Goal: Task Accomplishment & Management: Manage account settings

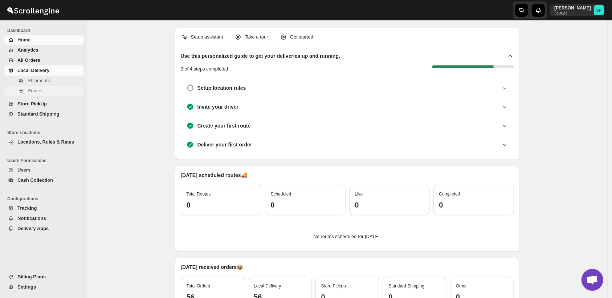
click at [41, 93] on span "Routes" at bounding box center [35, 90] width 15 height 5
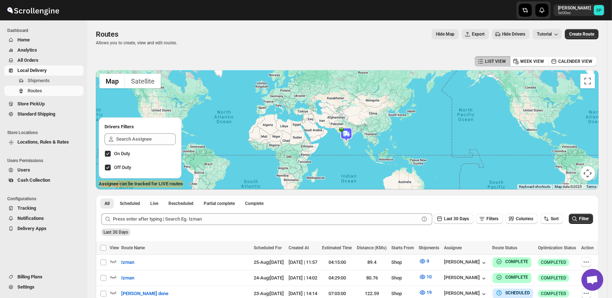
click at [35, 43] on span "Home" at bounding box center [49, 39] width 65 height 7
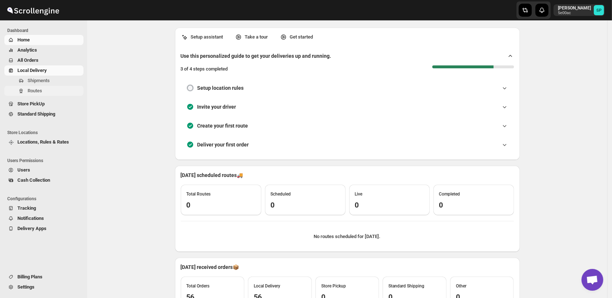
click at [33, 94] on button "Routes" at bounding box center [43, 91] width 79 height 10
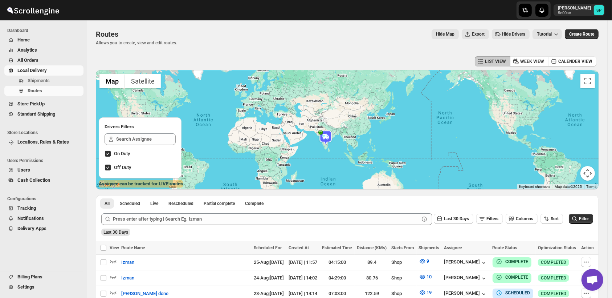
drag, startPoint x: 374, startPoint y: 147, endPoint x: 350, endPoint y: 150, distance: 24.1
click at [350, 150] on div at bounding box center [347, 129] width 503 height 119
click at [28, 38] on span "Home" at bounding box center [23, 39] width 12 height 5
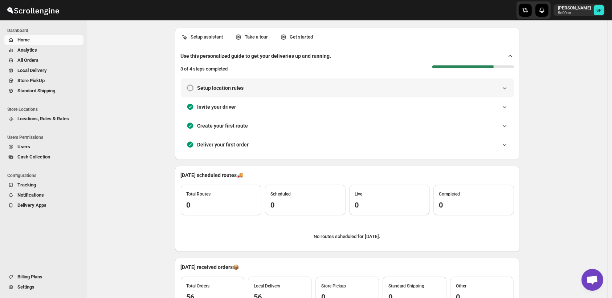
click at [500, 90] on div "Setup location rules" at bounding box center [348, 87] width 322 height 7
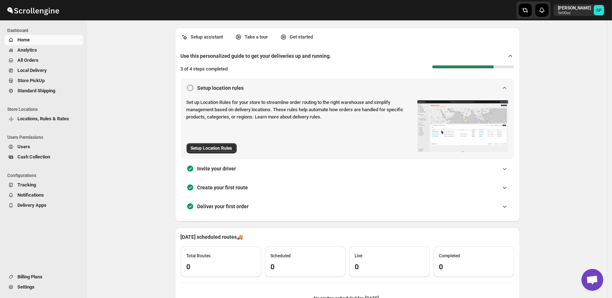
click at [508, 89] on icon at bounding box center [504, 87] width 7 height 7
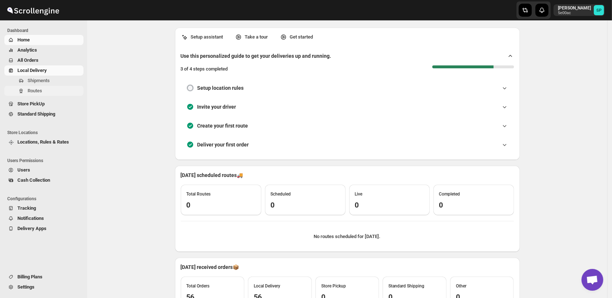
click at [33, 91] on span "Routes" at bounding box center [35, 90] width 15 height 5
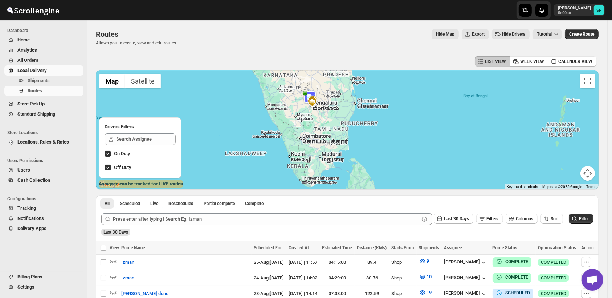
drag, startPoint x: 359, startPoint y: 124, endPoint x: 406, endPoint y: 151, distance: 54.9
click at [406, 151] on div at bounding box center [347, 129] width 503 height 119
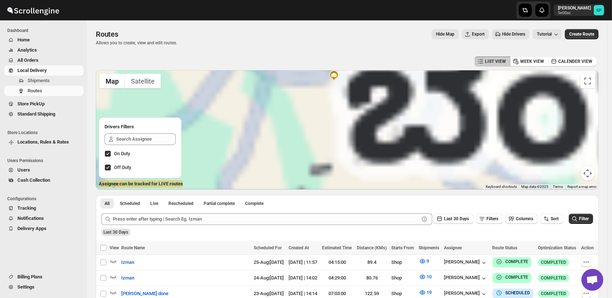
drag, startPoint x: 355, startPoint y: 111, endPoint x: 369, endPoint y: 151, distance: 42.5
click at [369, 151] on div at bounding box center [347, 129] width 503 height 119
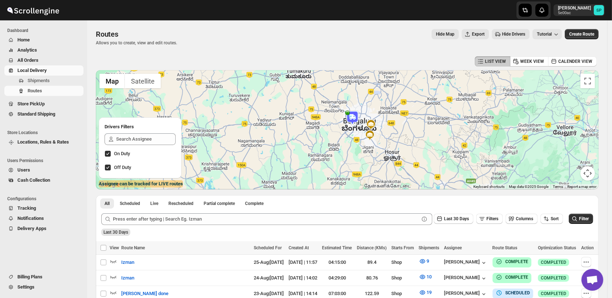
click at [44, 40] on span "Home" at bounding box center [49, 39] width 65 height 7
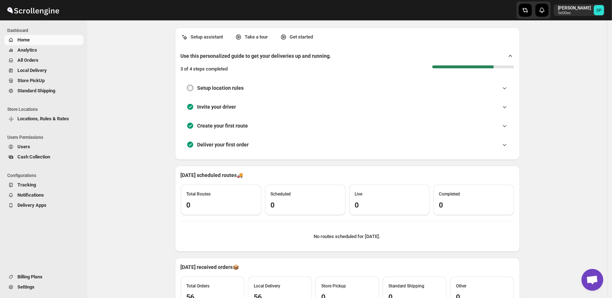
click at [29, 275] on span "Billing Plans" at bounding box center [29, 276] width 25 height 5
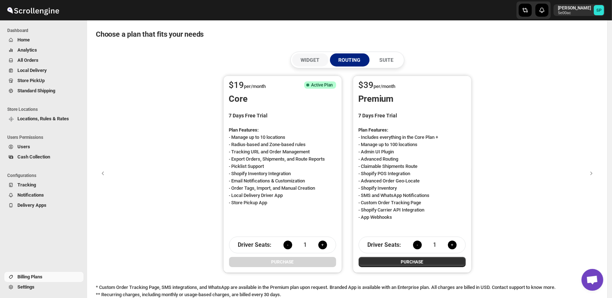
click at [311, 58] on p "WIDGET" at bounding box center [310, 59] width 19 height 7
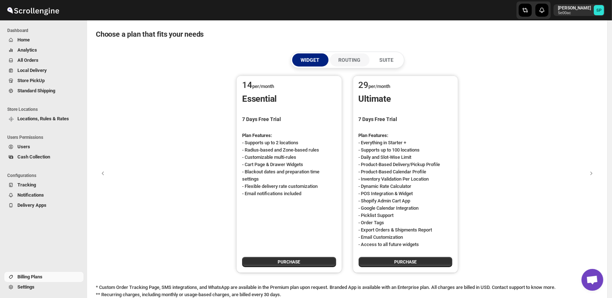
click at [347, 60] on p "ROUTING" at bounding box center [350, 59] width 22 height 7
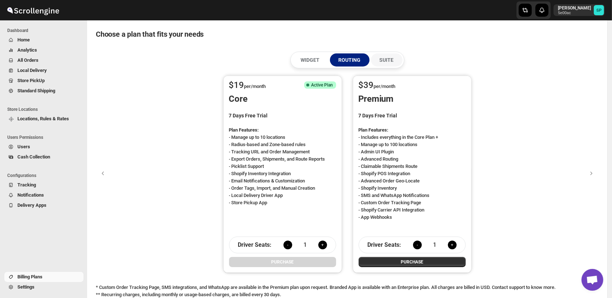
click at [388, 61] on p "SUITE" at bounding box center [387, 59] width 14 height 7
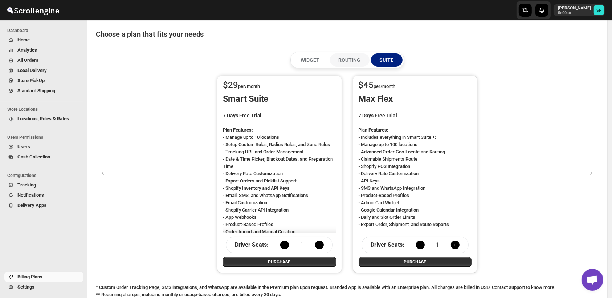
click at [357, 63] on p "ROUTING" at bounding box center [350, 59] width 22 height 7
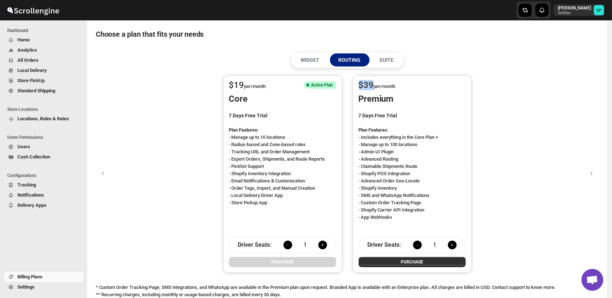
drag, startPoint x: 350, startPoint y: 74, endPoint x: 373, endPoint y: 87, distance: 26.5
click at [373, 87] on div "$ 19 per/month Success Complete Active Plan Core 7 Days Free Trial Plan Feature…" at bounding box center [347, 174] width 255 height 204
drag, startPoint x: 373, startPoint y: 87, endPoint x: 385, endPoint y: 95, distance: 14.4
click at [385, 95] on p "Premium" at bounding box center [412, 99] width 107 height 12
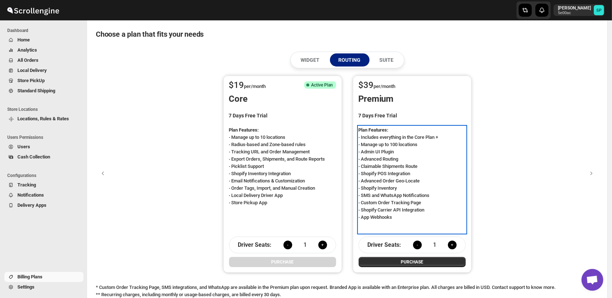
drag, startPoint x: 406, startPoint y: 221, endPoint x: 356, endPoint y: 79, distance: 150.7
click at [356, 79] on div "$ 39 per/month Premium 7 Days Free Trial Plan Features: - Includes everything i…" at bounding box center [412, 173] width 119 height 197
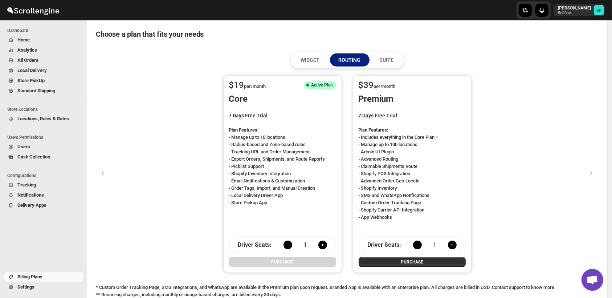
drag, startPoint x: 356, startPoint y: 79, endPoint x: 349, endPoint y: 79, distance: 6.2
click at [349, 79] on div "$ 19 per/month Success Complete Active Plan Core 7 Days Free Trial Plan Feature…" at bounding box center [347, 174] width 255 height 204
drag, startPoint x: 365, startPoint y: 86, endPoint x: 372, endPoint y: 92, distance: 9.5
click at [372, 92] on div "$ 39 per/month" at bounding box center [412, 83] width 107 height 17
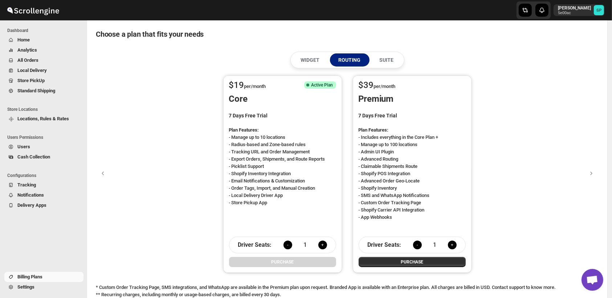
click at [24, 90] on span "Standard Shipping" at bounding box center [36, 90] width 38 height 5
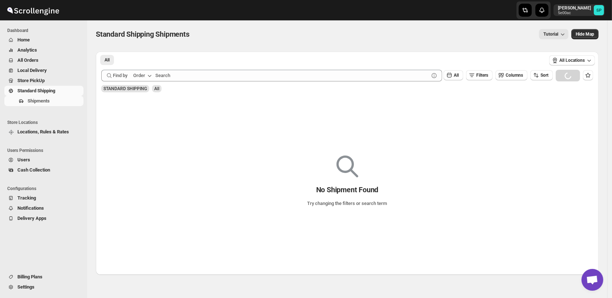
click at [26, 68] on span "Local Delivery" at bounding box center [31, 69] width 29 height 5
